Goal: Communication & Community: Answer question/provide support

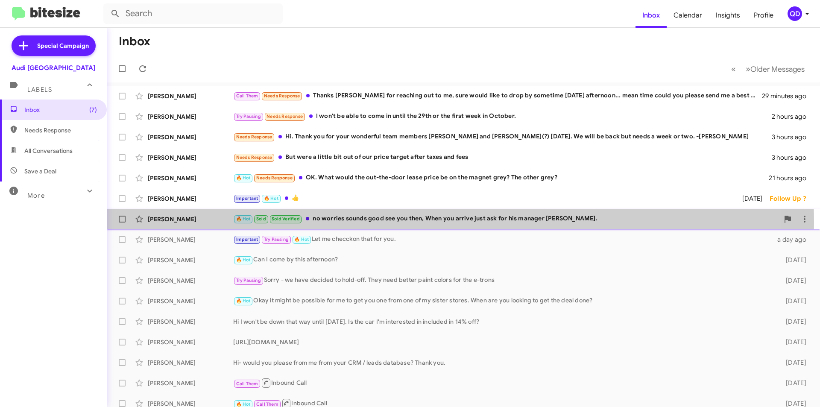
click at [363, 223] on div "🔥 Hot Sold Sold Verified no worries sounds good see you then, When you arrive j…" at bounding box center [506, 219] width 546 height 10
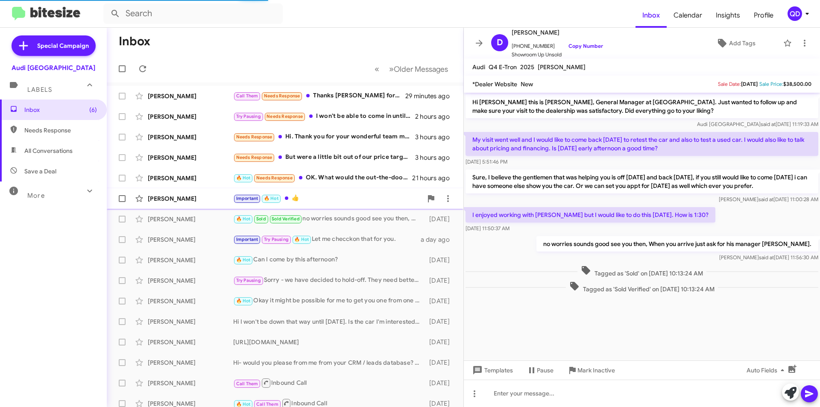
click at [373, 201] on div "Important 🔥 Hot 👍" at bounding box center [327, 198] width 189 height 10
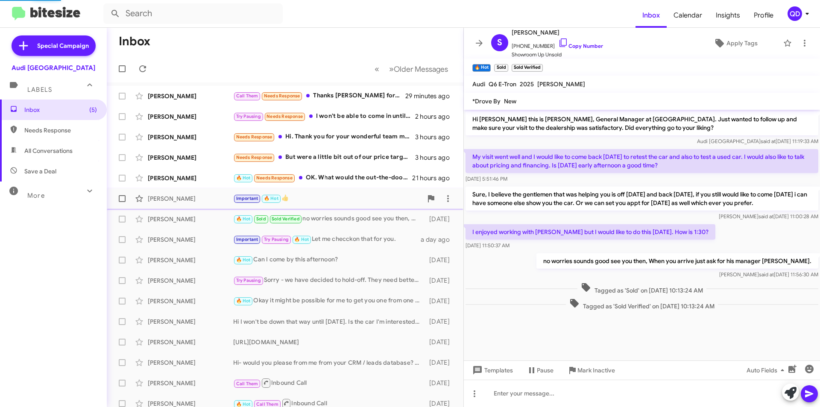
scroll to position [407, 0]
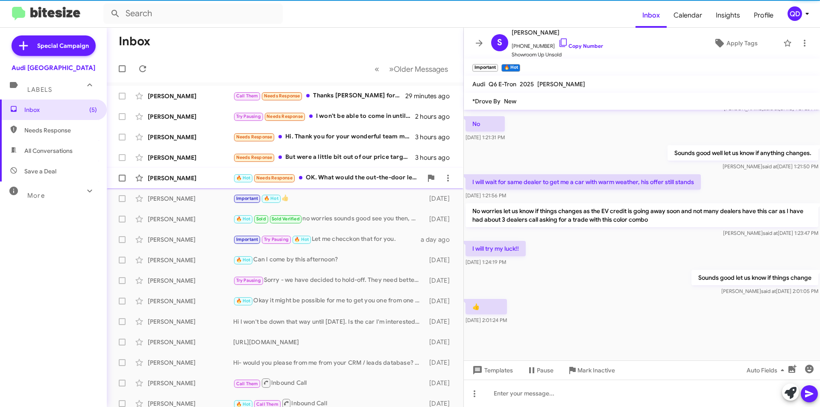
click at [360, 176] on div "🔥 Hot Needs Response OK. What would the out-the-door lease price be on the magn…" at bounding box center [327, 178] width 189 height 10
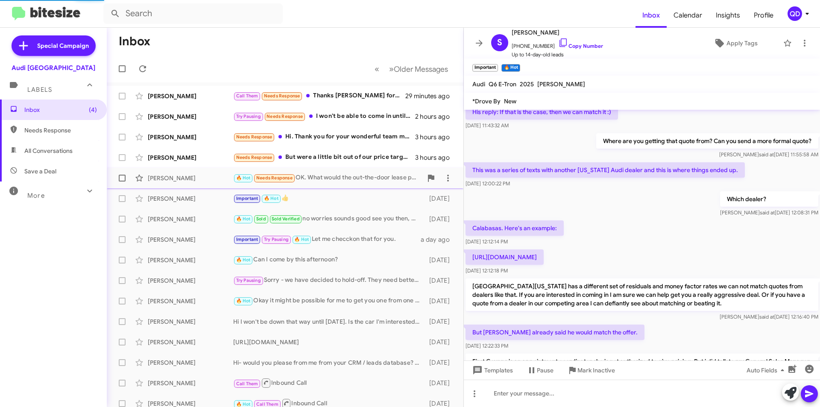
scroll to position [720, 0]
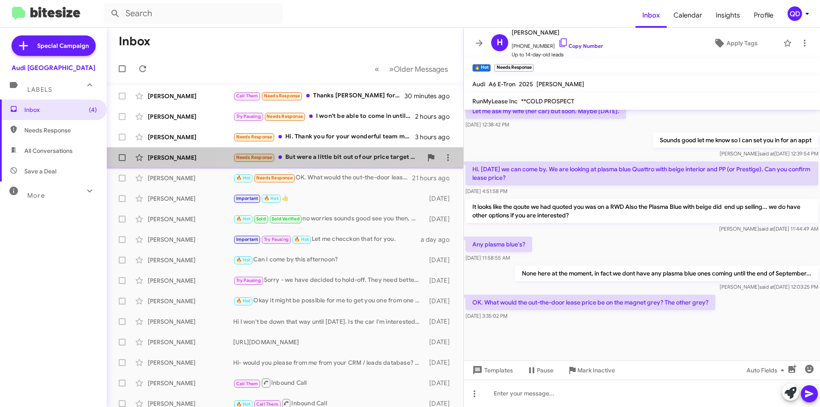
click at [349, 161] on div "Needs Response But were a little bit out of our price target after taxes and fe…" at bounding box center [327, 157] width 189 height 10
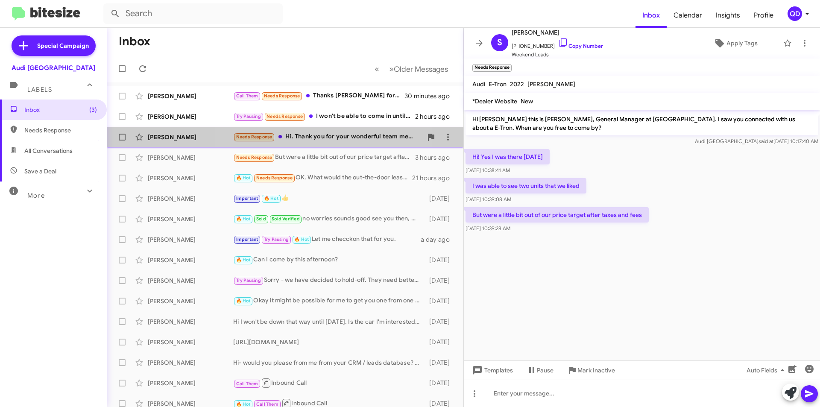
click at [333, 136] on div "Needs Response Hi. Thank you for your wonderful team members [PERSON_NAME] and …" at bounding box center [327, 137] width 189 height 10
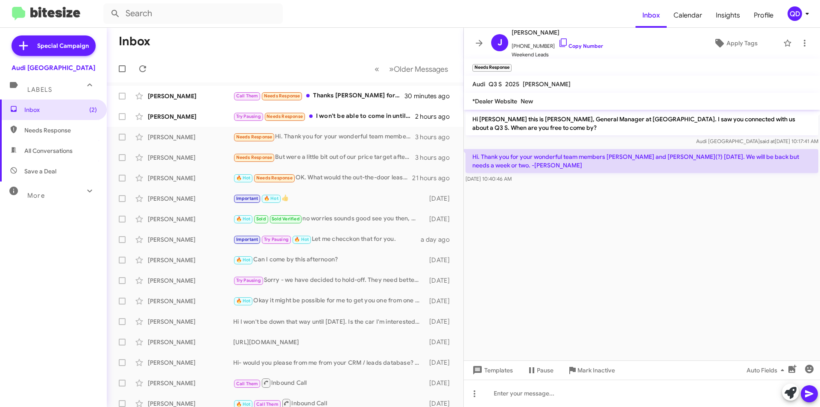
click at [673, 269] on cdk-virtual-scroll-viewport "Hi [PERSON_NAME] this is [PERSON_NAME], General Manager at [GEOGRAPHIC_DATA]. I…" at bounding box center [642, 235] width 356 height 251
click at [194, 120] on div "[PERSON_NAME]" at bounding box center [190, 116] width 85 height 9
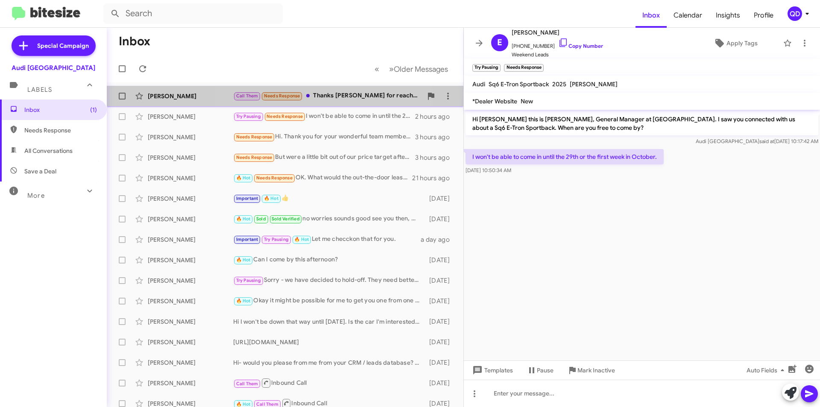
click at [332, 95] on div "Call Them Needs Response Thanks [PERSON_NAME] for reaching out to me, sure woul…" at bounding box center [327, 96] width 189 height 10
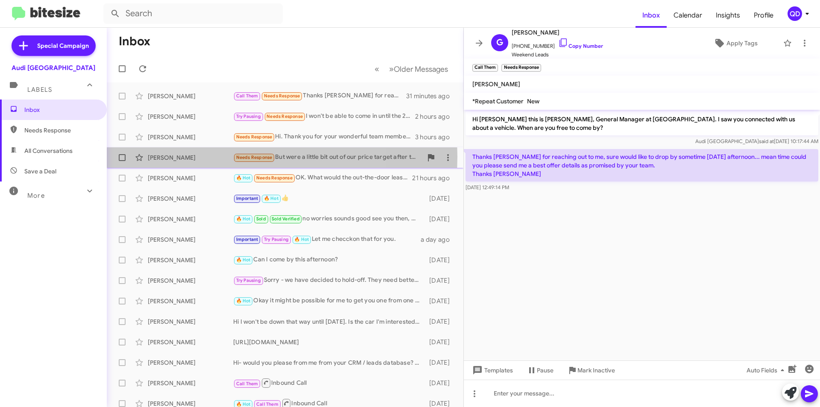
click at [205, 157] on div "[PERSON_NAME]" at bounding box center [190, 157] width 85 height 9
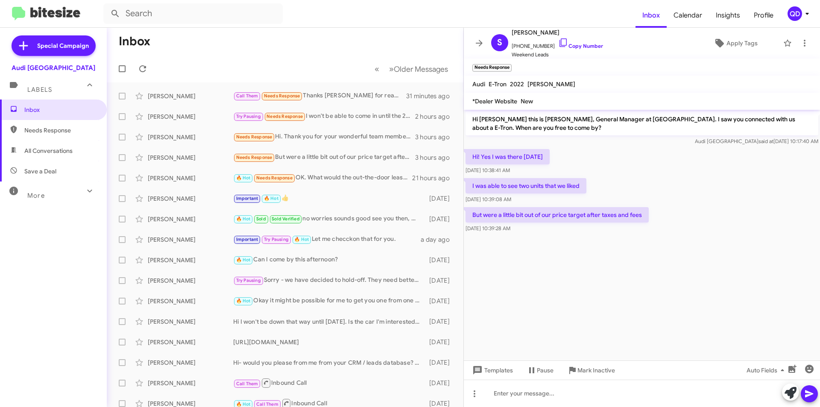
click at [514, 285] on cdk-virtual-scroll-viewport "Hi [PERSON_NAME] this is [PERSON_NAME], General Manager at [GEOGRAPHIC_DATA]. I…" at bounding box center [642, 235] width 356 height 251
